Goal: Task Accomplishment & Management: Manage account settings

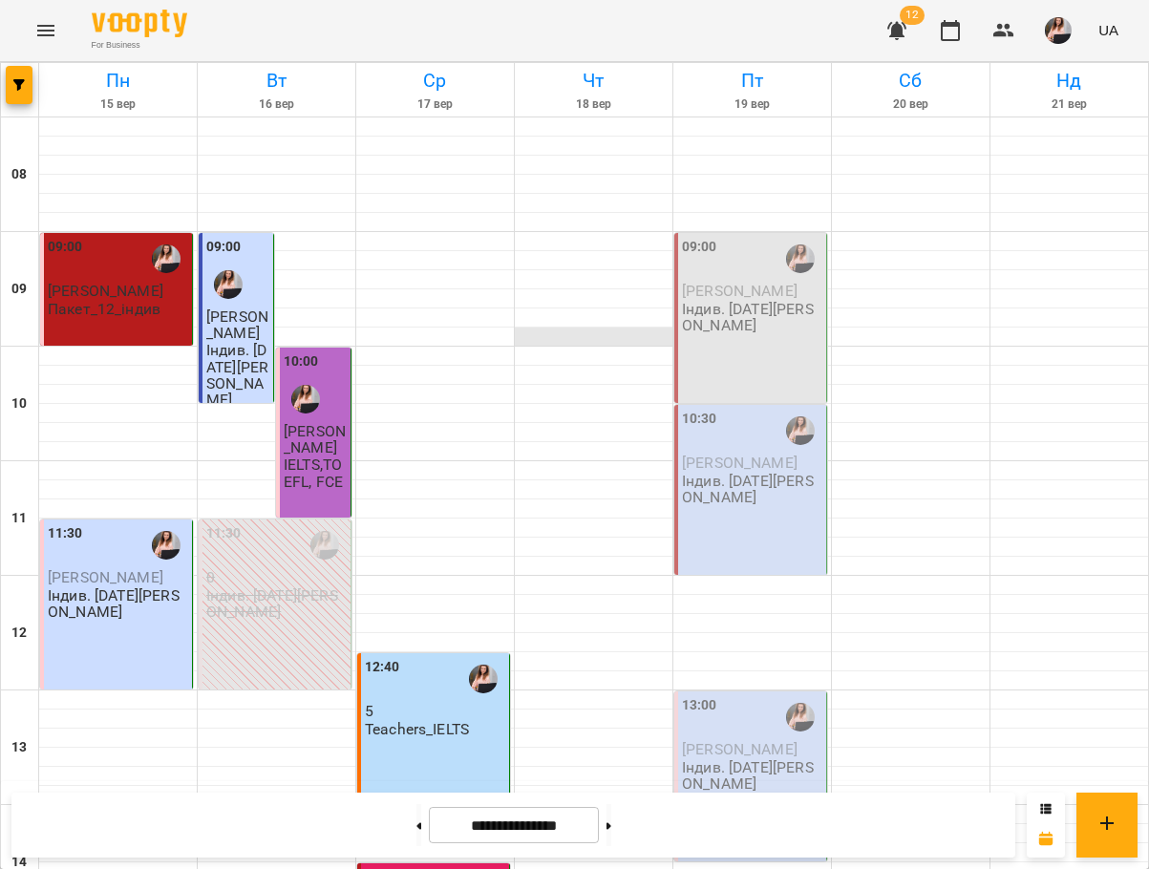
scroll to position [287, 0]
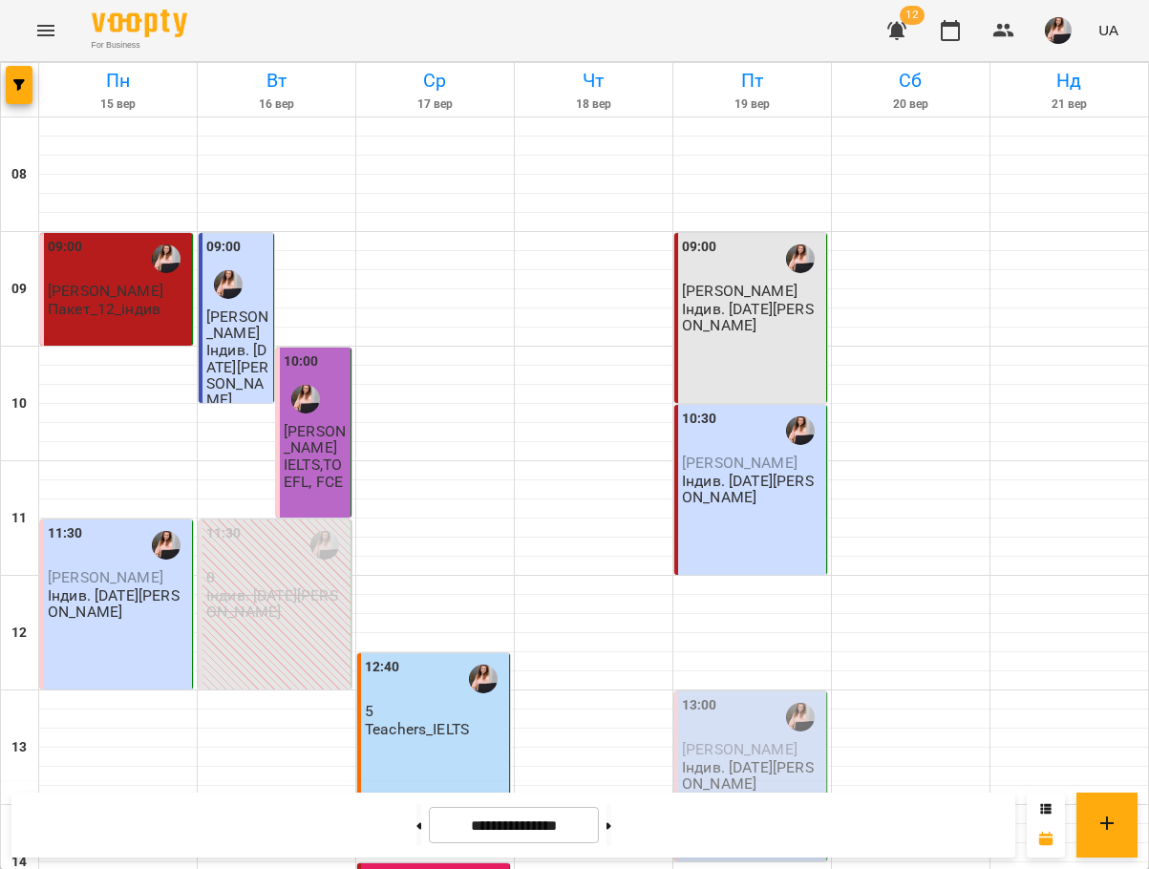
scroll to position [382, 0]
click at [749, 691] on div "13:00 [PERSON_NAME]. [DATE][PERSON_NAME]" at bounding box center [750, 776] width 153 height 170
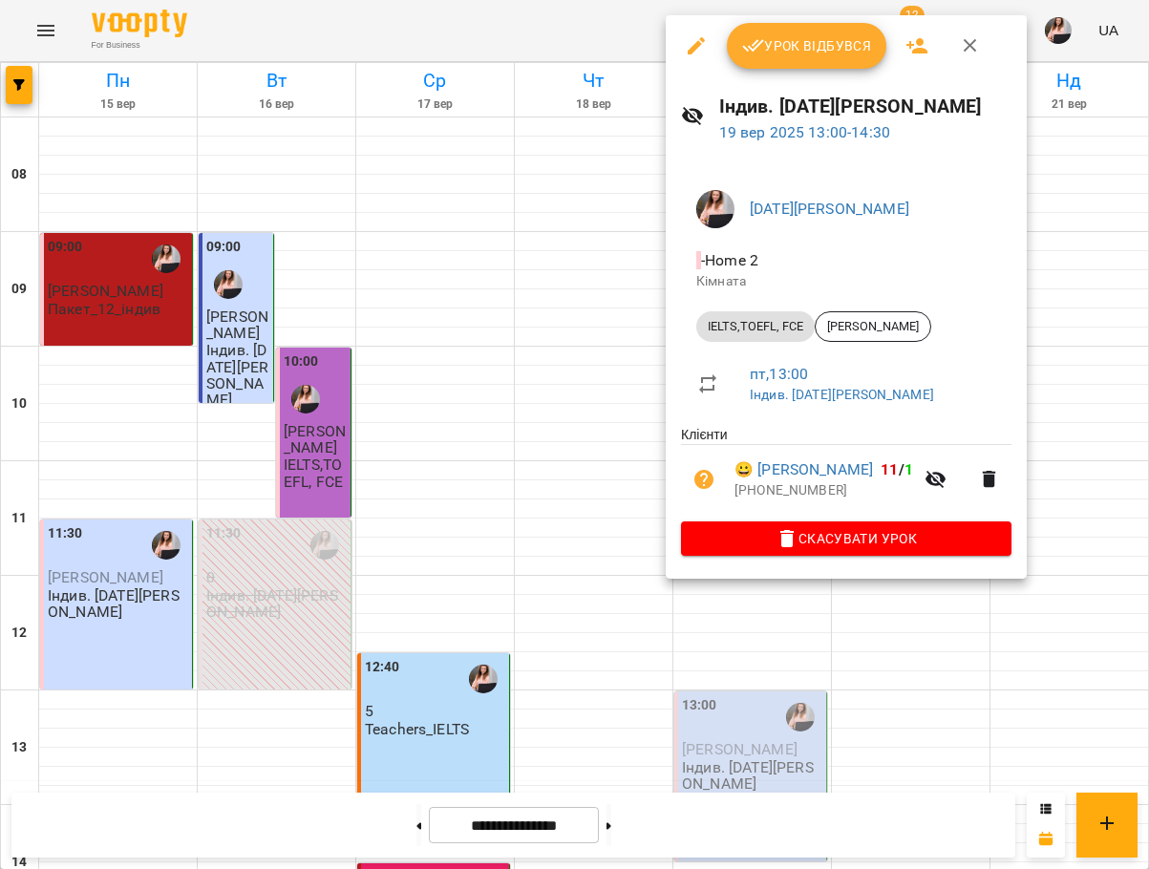
click at [808, 42] on span "Урок відбувся" at bounding box center [807, 45] width 130 height 23
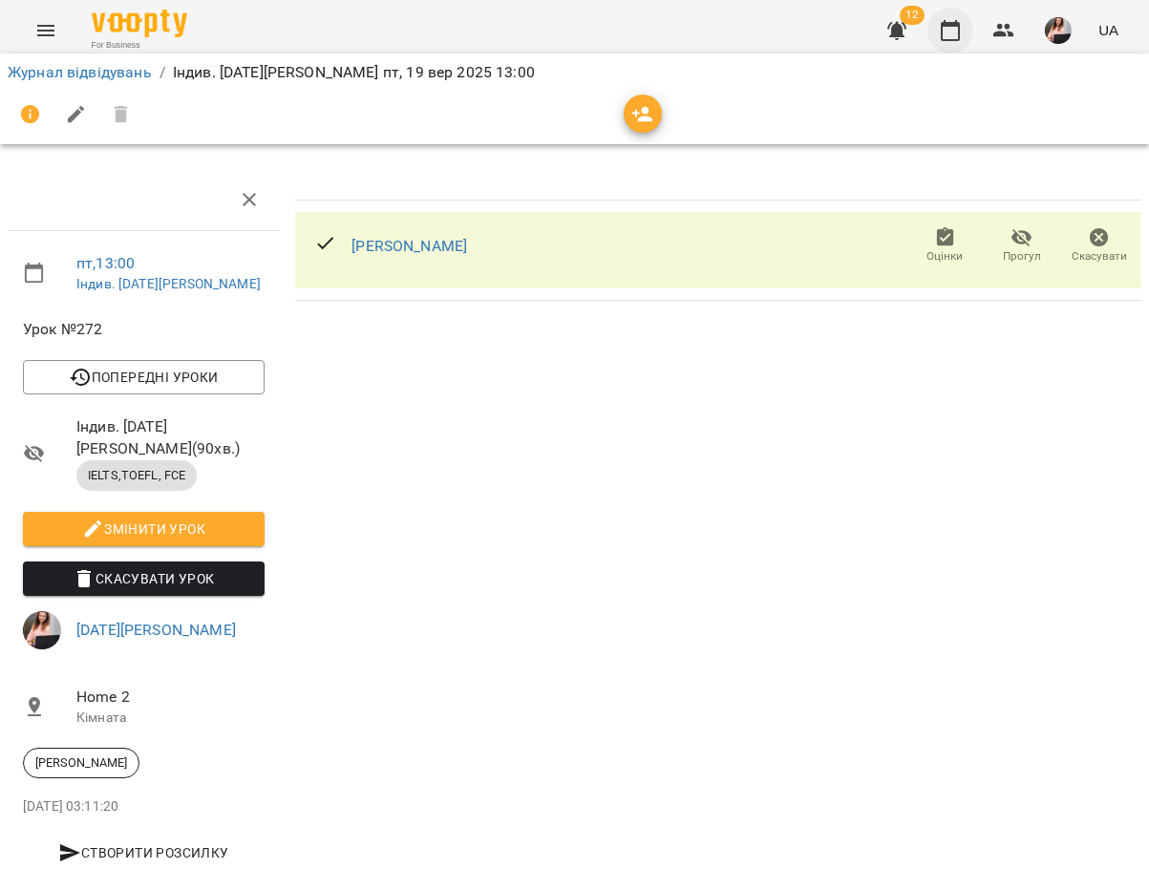
click at [946, 49] on button "button" at bounding box center [950, 31] width 46 height 46
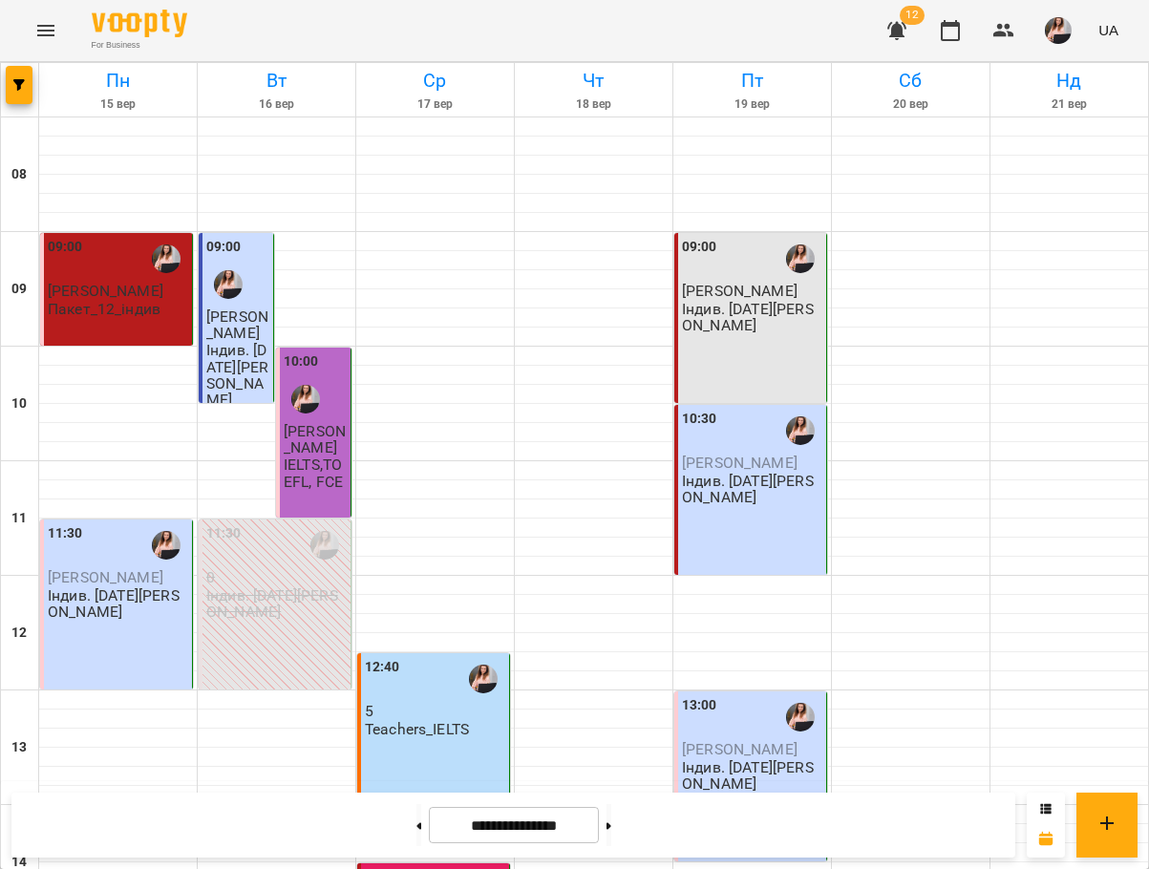
click at [772, 377] on div "09:00 [PERSON_NAME]. [DATE][PERSON_NAME]" at bounding box center [750, 318] width 153 height 170
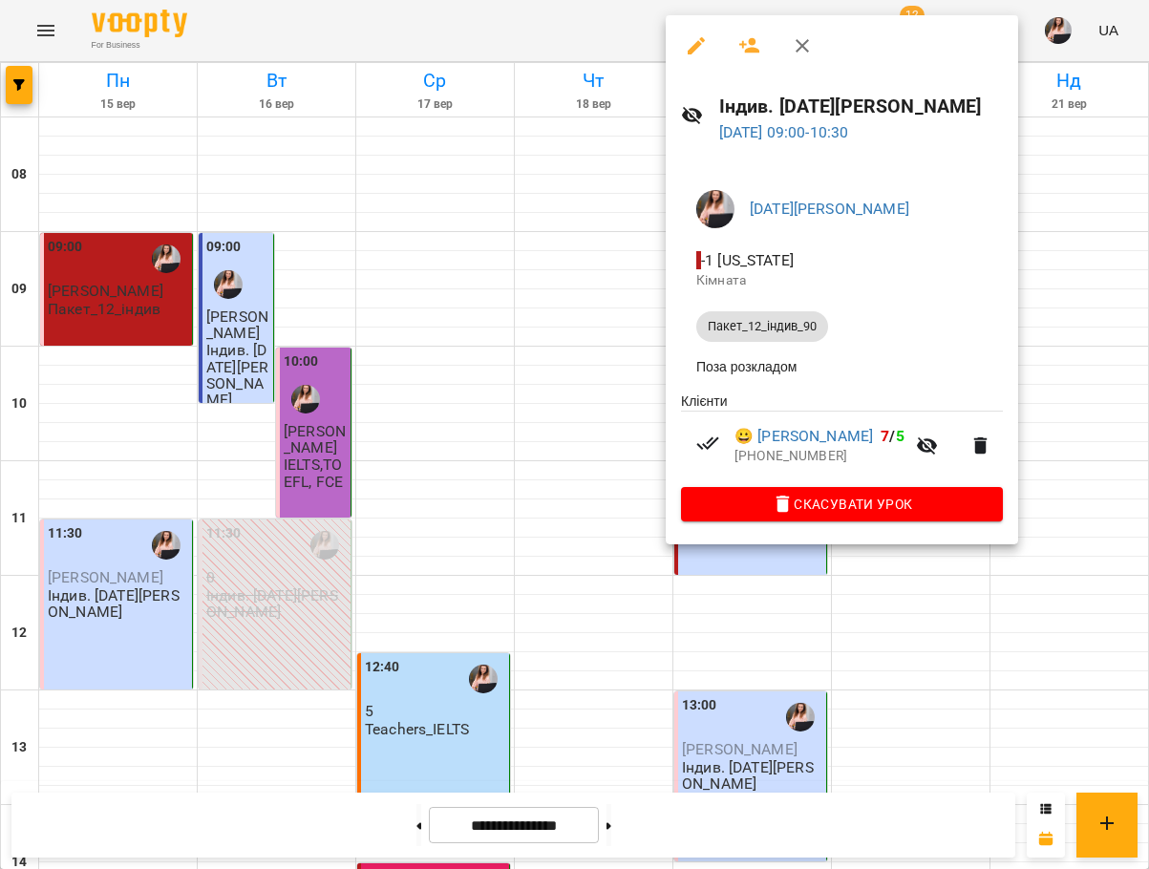
click at [1064, 373] on div at bounding box center [574, 434] width 1149 height 869
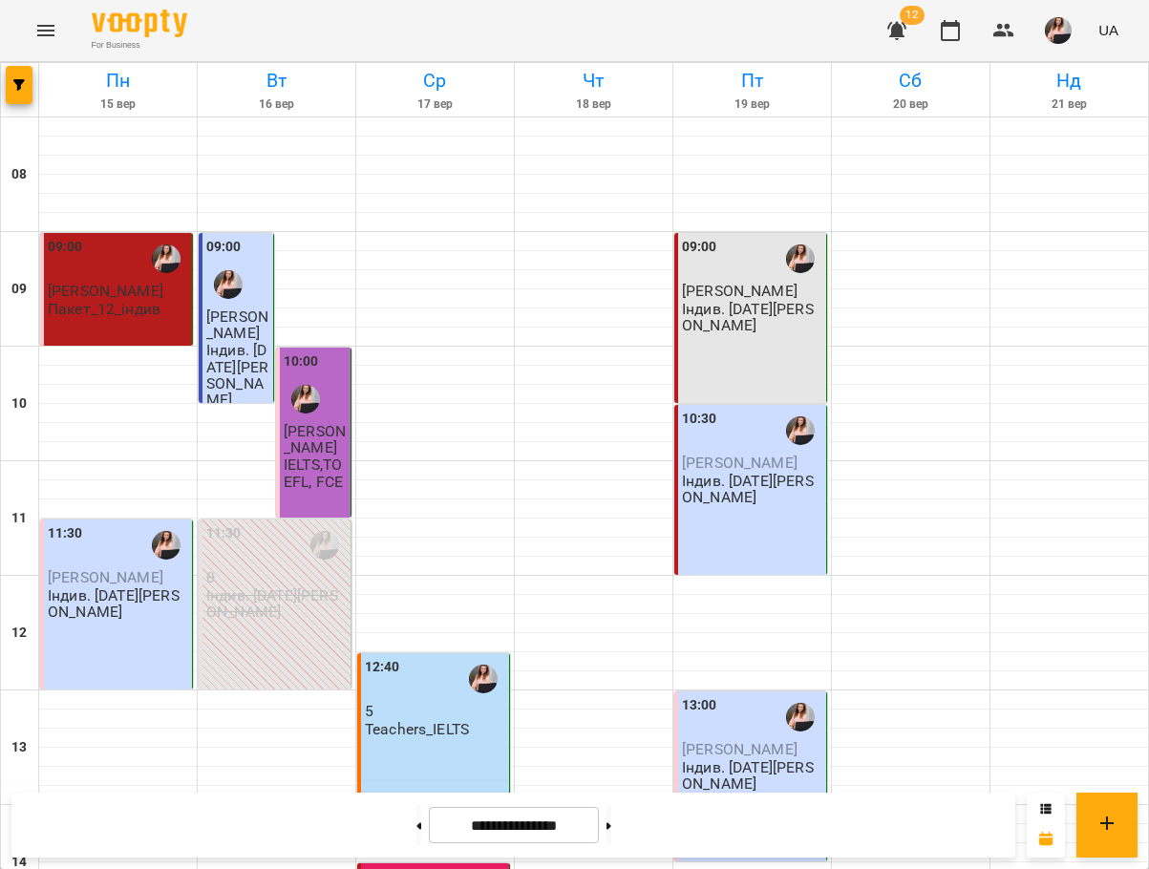
click at [740, 497] on p "Індив. [DATE][PERSON_NAME]" at bounding box center [752, 489] width 140 height 33
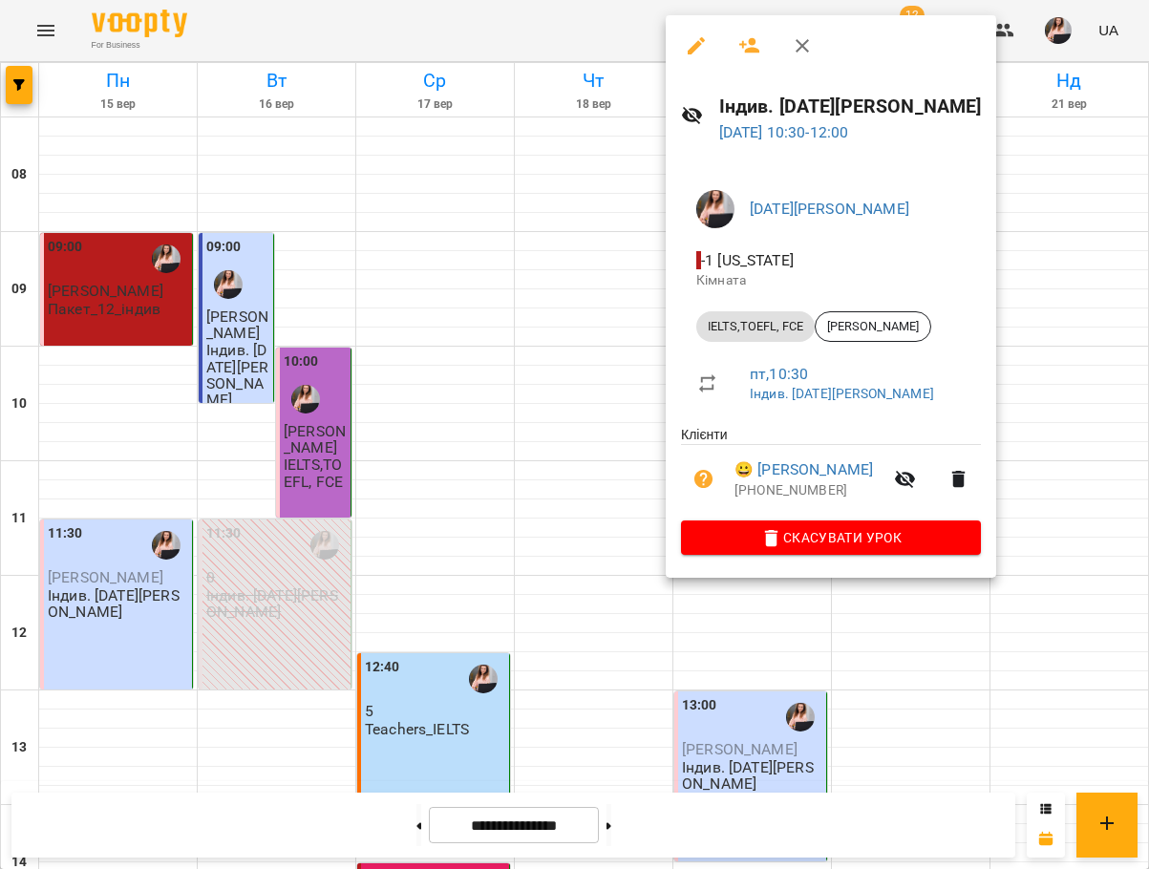
click at [598, 525] on div at bounding box center [574, 434] width 1149 height 869
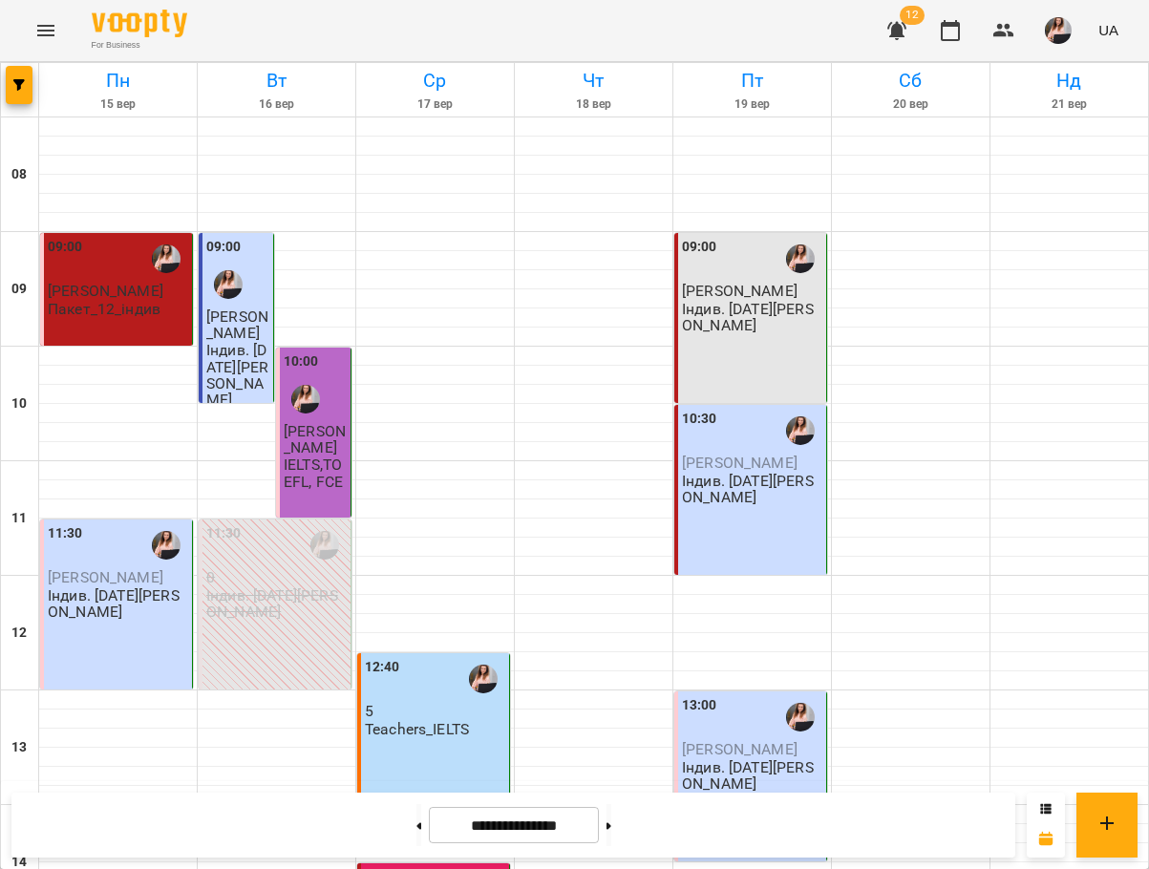
scroll to position [633, 0]
